Goal: Task Accomplishment & Management: Use online tool/utility

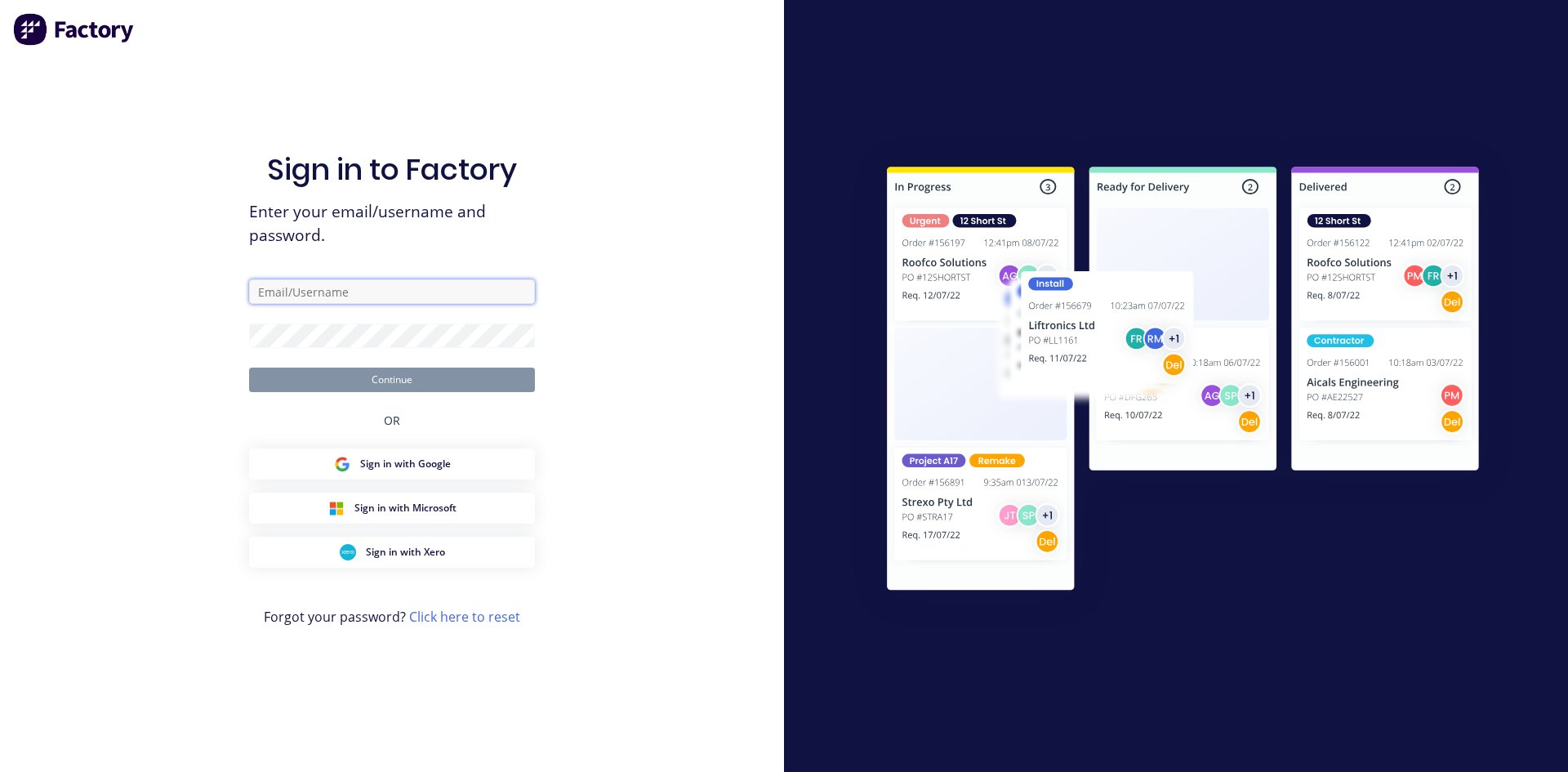
click at [398, 290] on input "text" at bounding box center [392, 291] width 286 height 24
type input "[EMAIL_ADDRESS][DOMAIN_NAME]"
click at [426, 377] on button "Continue" at bounding box center [392, 380] width 286 height 24
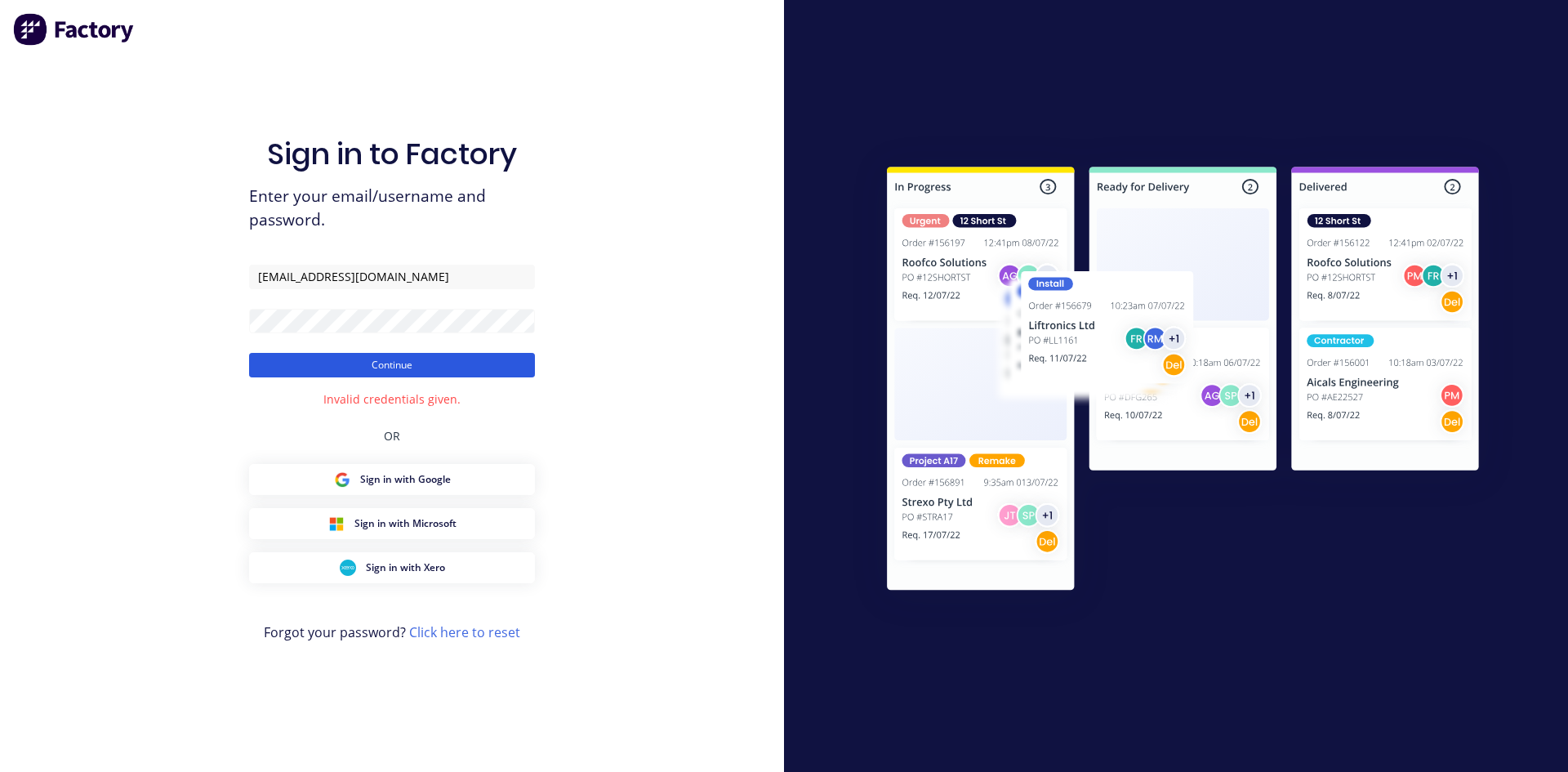
click at [485, 355] on button "Continue" at bounding box center [392, 366] width 286 height 24
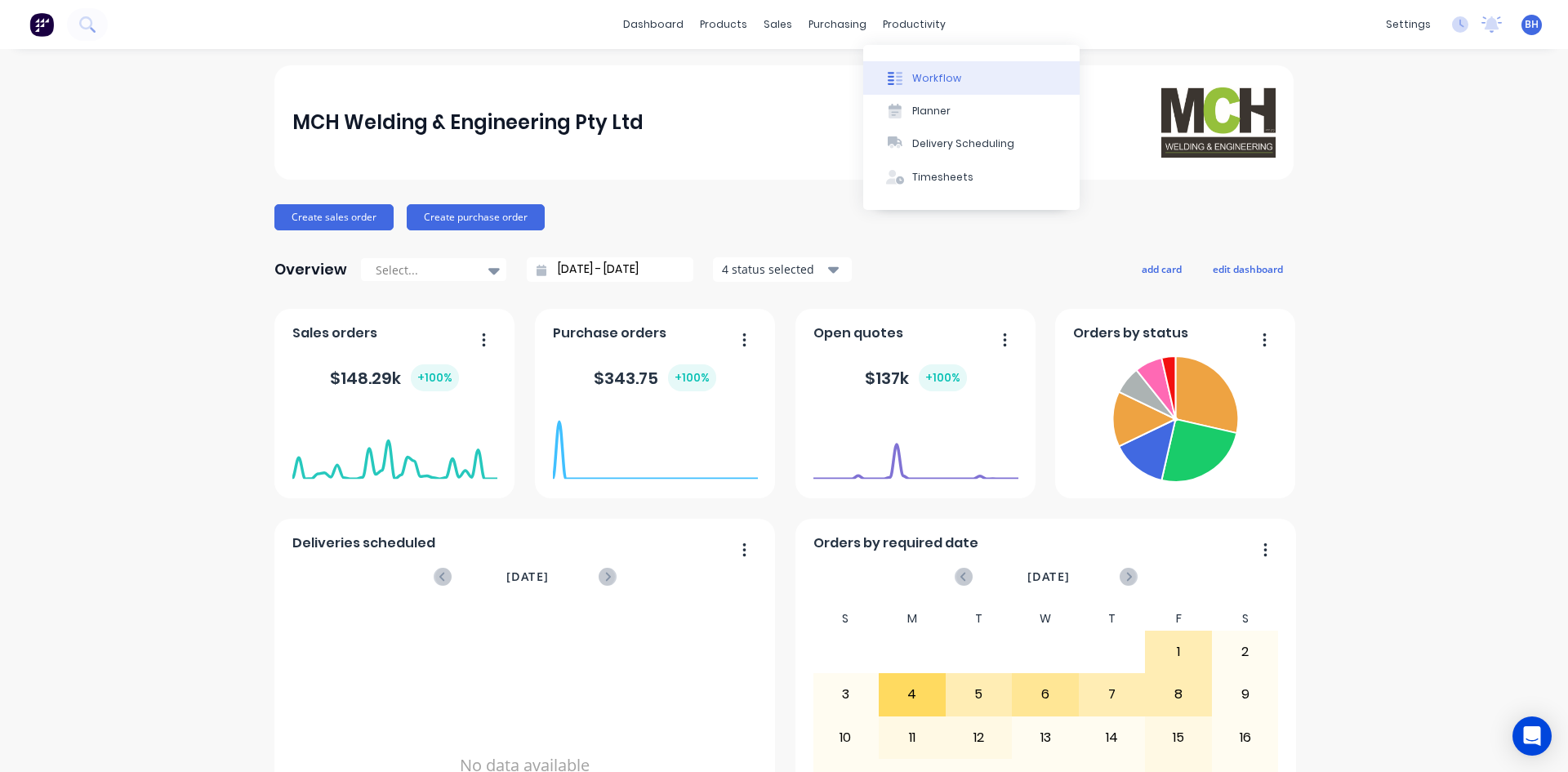
click at [922, 74] on div "Workflow" at bounding box center [937, 78] width 49 height 15
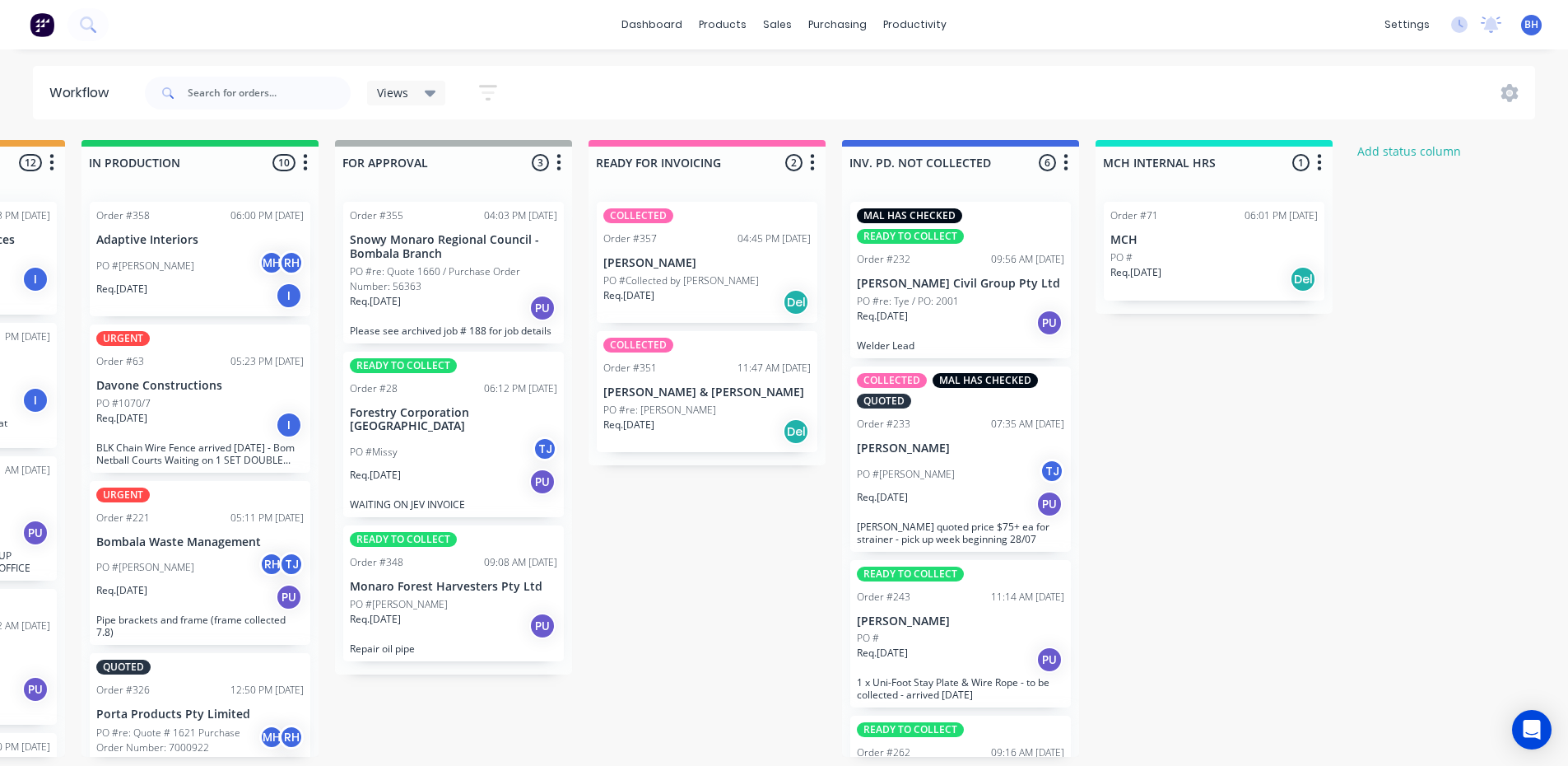
scroll to position [0, 988]
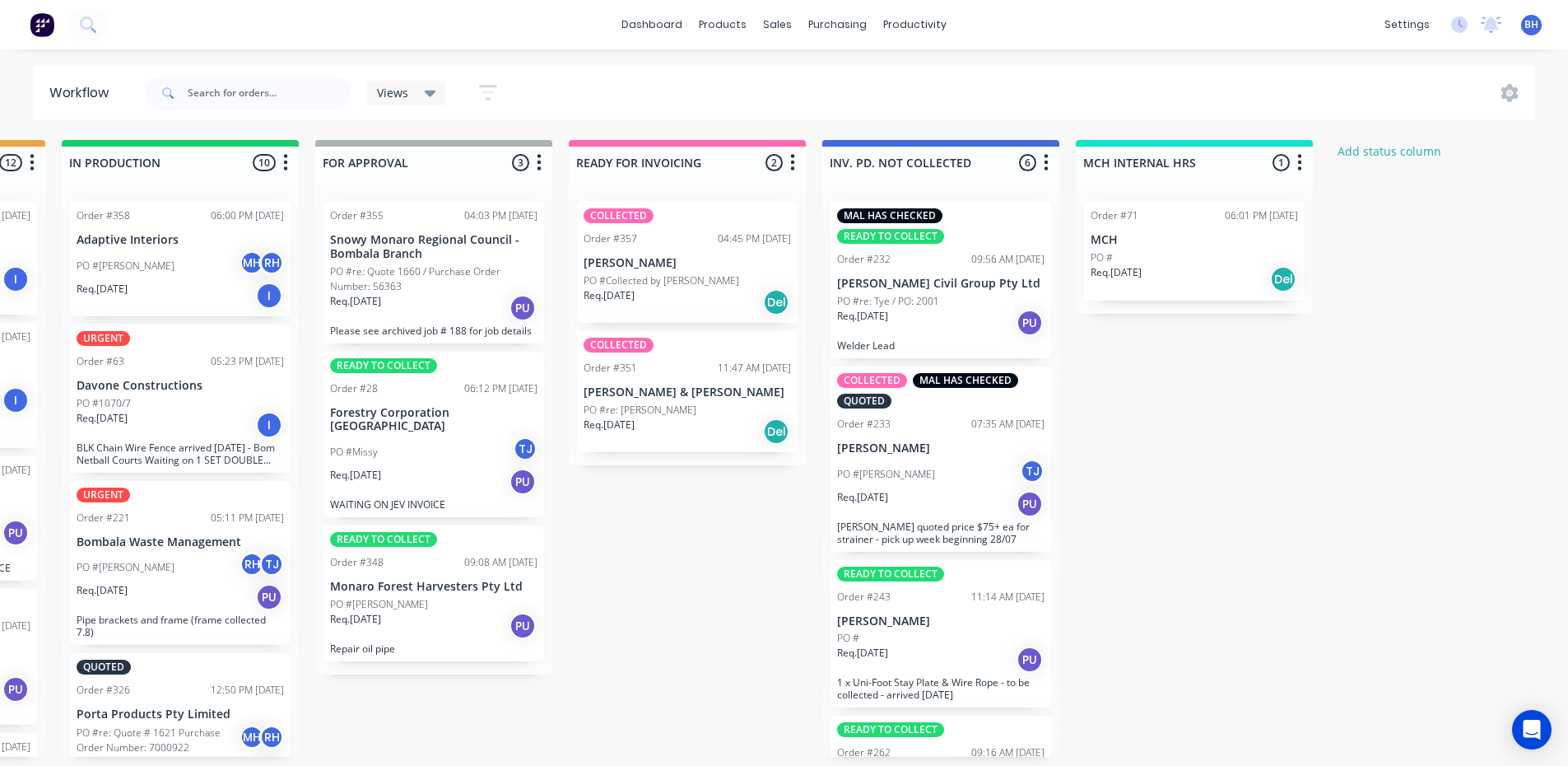
click at [679, 355] on div "COLLECTED Order #351 11:47 AM [DATE] [PERSON_NAME] & [PERSON_NAME] PO #re: [PER…" at bounding box center [687, 392] width 221 height 121
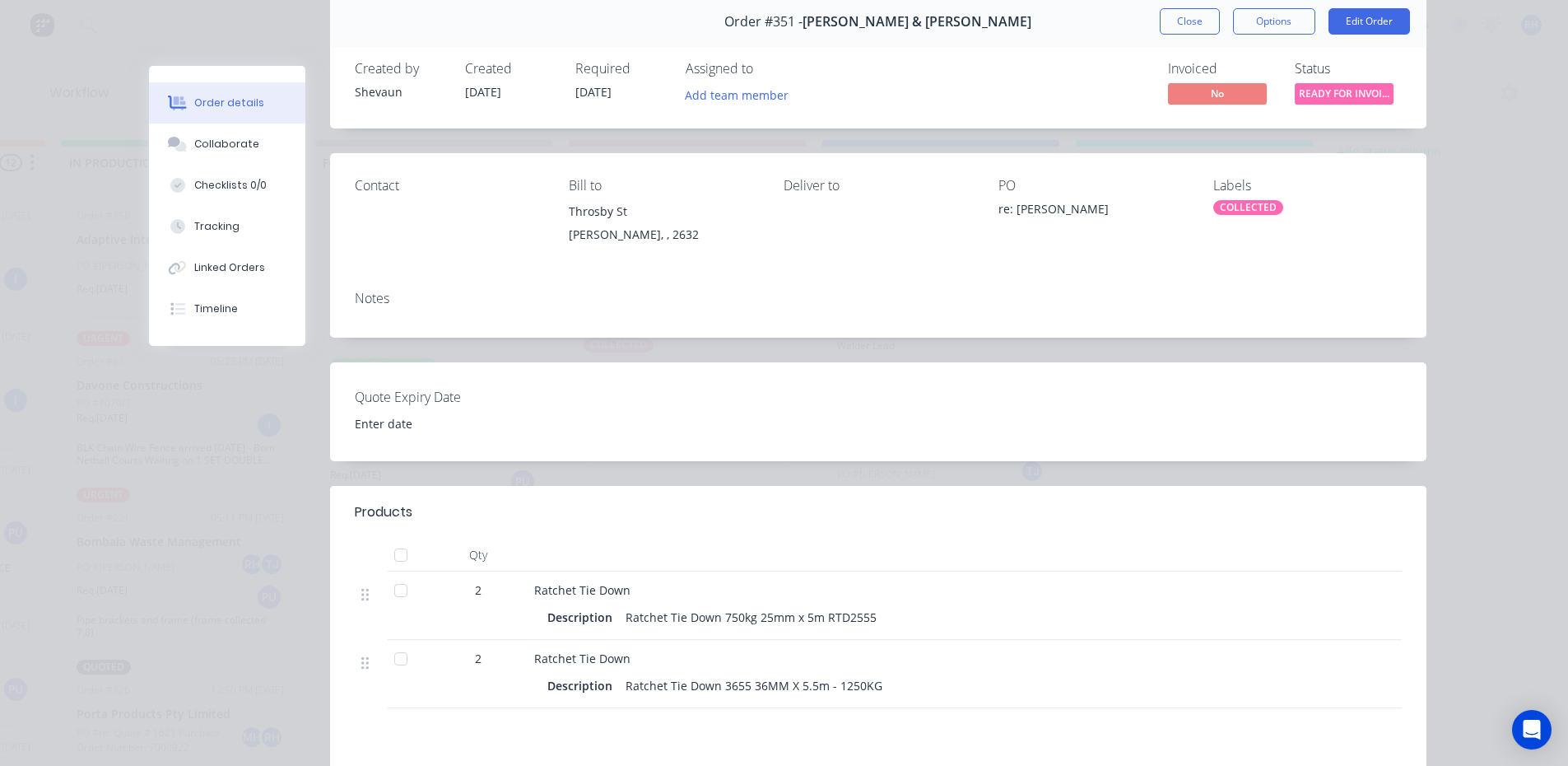
scroll to position [0, 0]
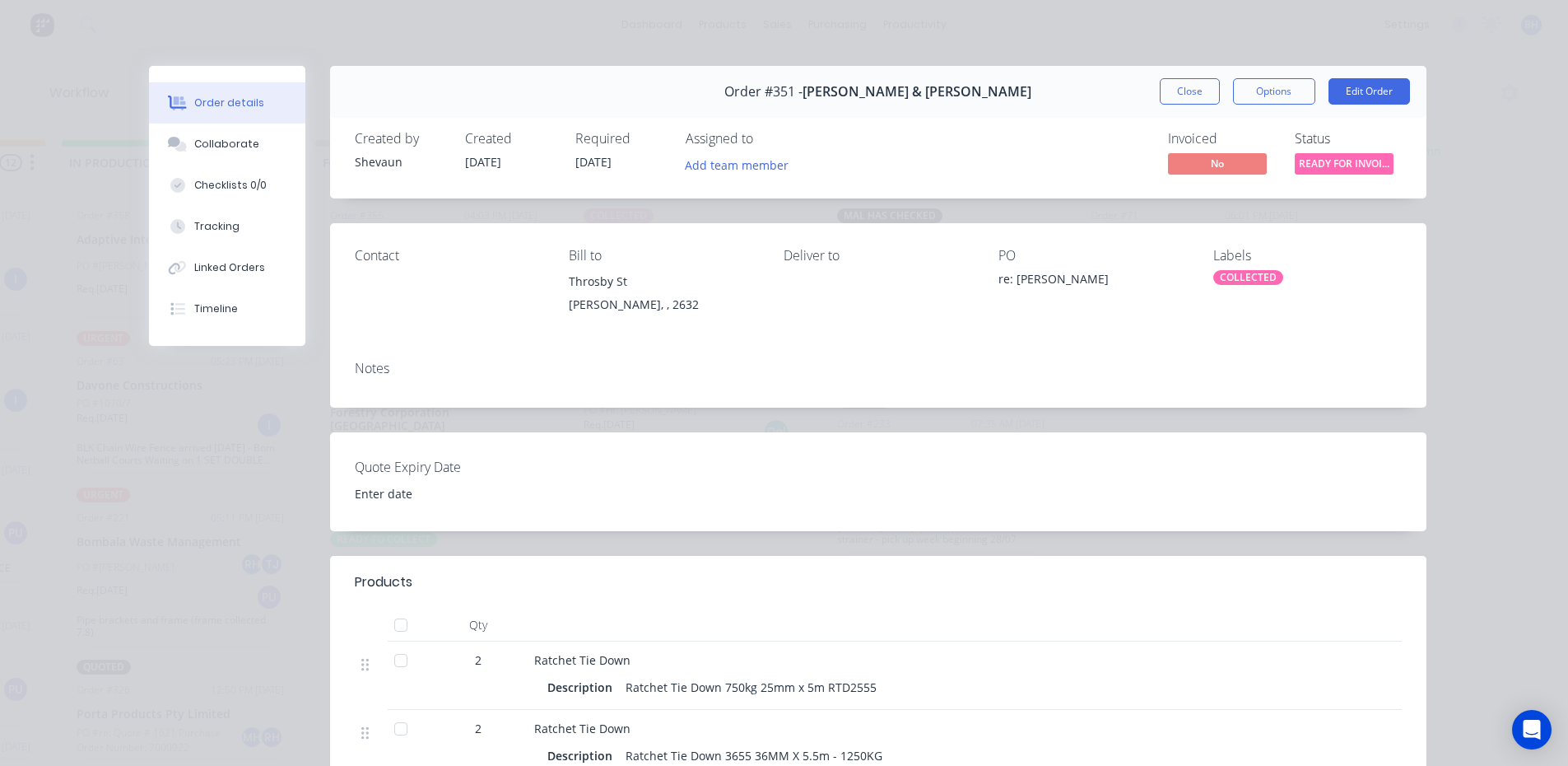
click at [1170, 72] on div "Order #351 - [PERSON_NAME] & [PERSON_NAME] Close Options Edit Order" at bounding box center [879, 91] width 1097 height 52
click at [1172, 80] on button "Close" at bounding box center [1190, 91] width 60 height 26
